Goal: Navigation & Orientation: Find specific page/section

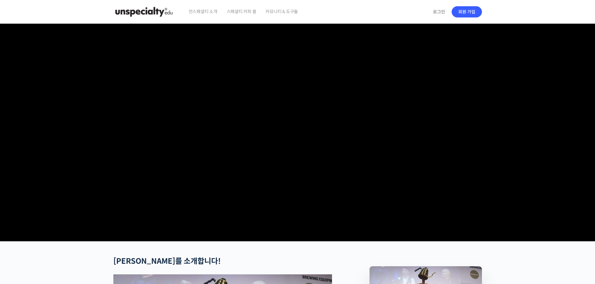
click at [140, 6] on img at bounding box center [143, 11] width 61 height 19
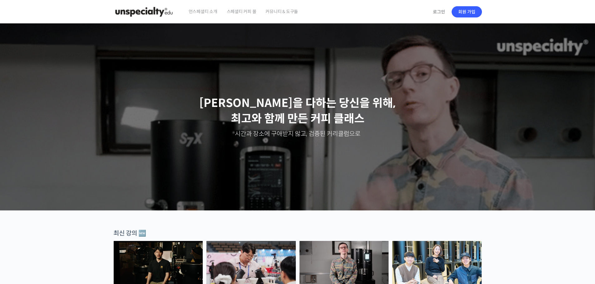
click at [234, 12] on span "스페셜티 커피 몰" at bounding box center [242, 12] width 30 height 24
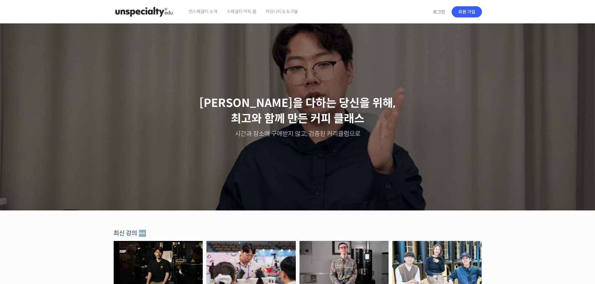
click at [282, 10] on span "커뮤니티 & 도구들" at bounding box center [281, 12] width 32 height 24
